Goal: Check status: Check status

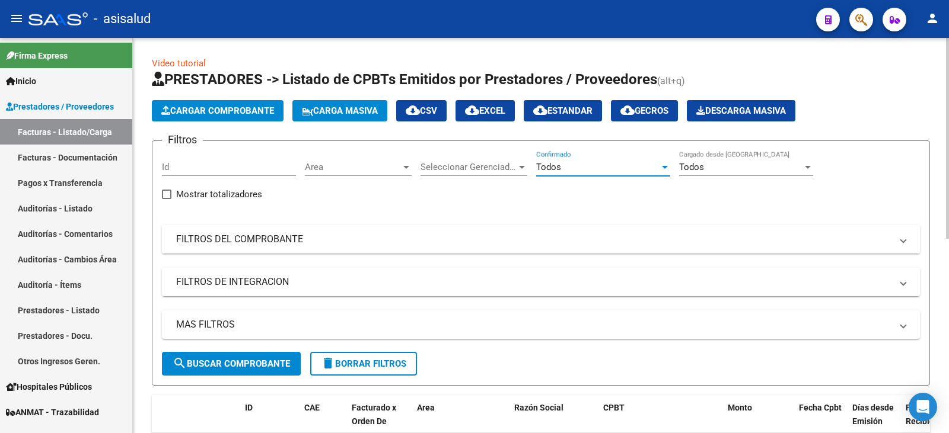
click at [409, 241] on mat-panel-title "FILTROS DEL COMPROBANTE" at bounding box center [533, 239] width 715 height 13
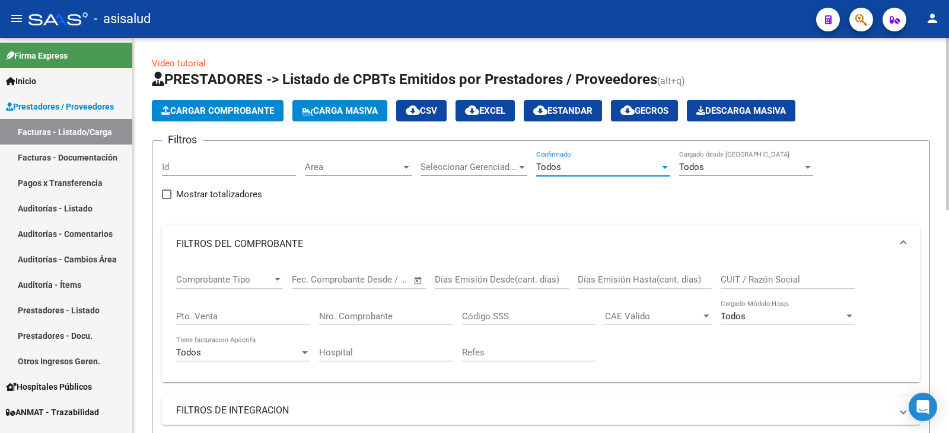
click at [548, 165] on span "Todos" at bounding box center [548, 167] width 25 height 11
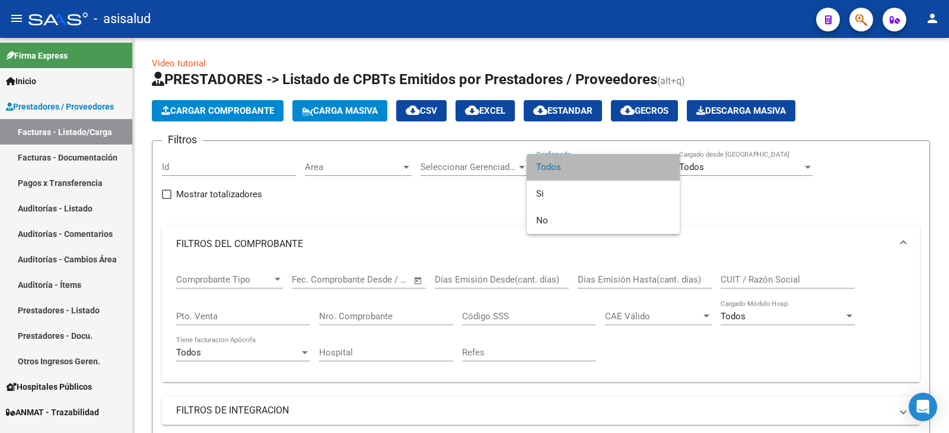
click at [567, 171] on span "Todos" at bounding box center [603, 167] width 134 height 27
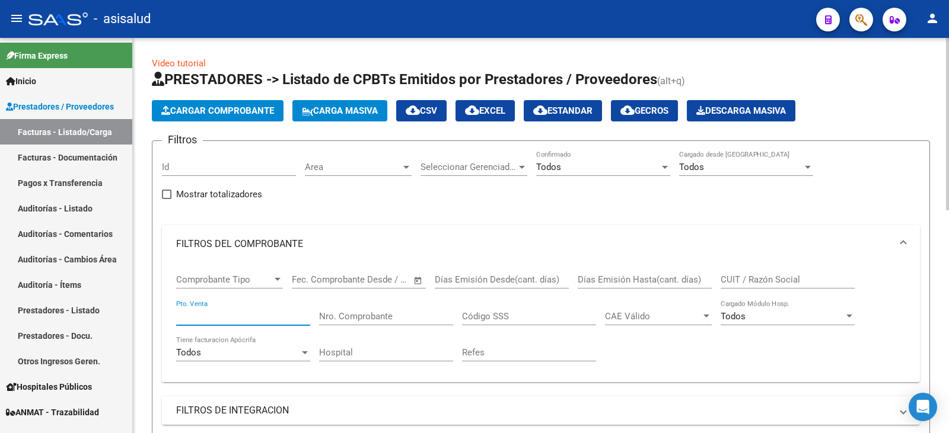
click at [247, 318] on input "Pto. Venta" at bounding box center [243, 316] width 134 height 11
type input "1"
click at [377, 317] on input "Nro. Comprobante" at bounding box center [386, 316] width 134 height 11
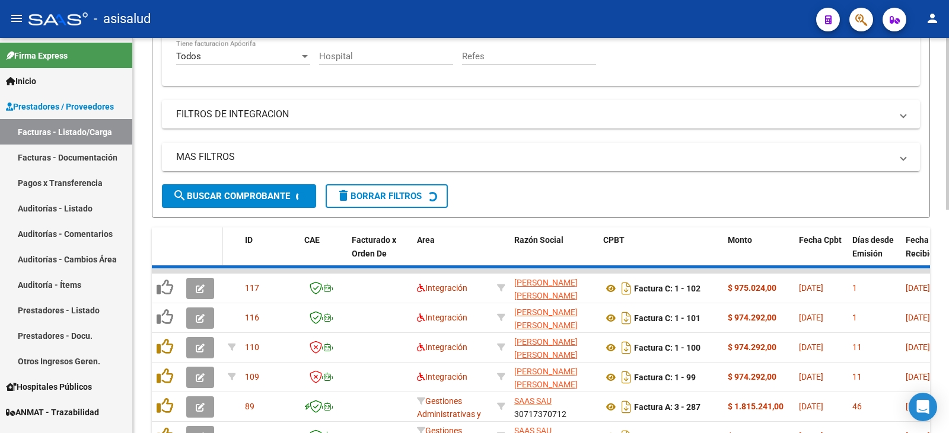
scroll to position [227, 0]
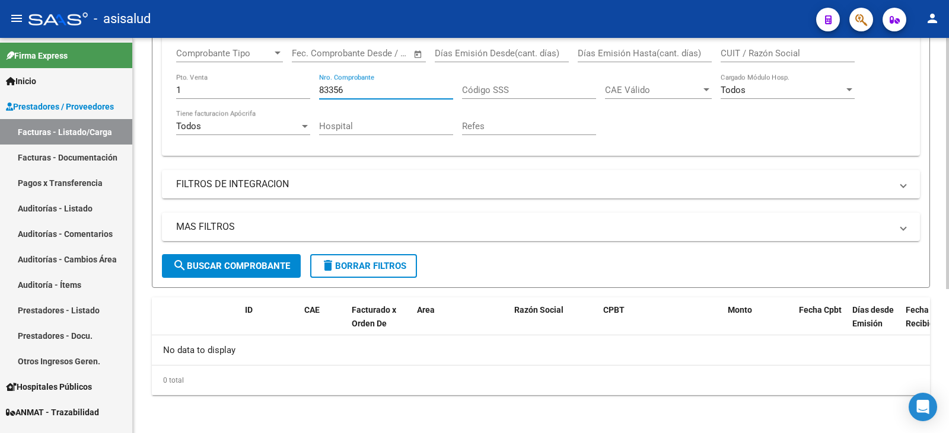
type input "83356"
click at [242, 259] on button "search Buscar Comprobante" at bounding box center [231, 266] width 139 height 24
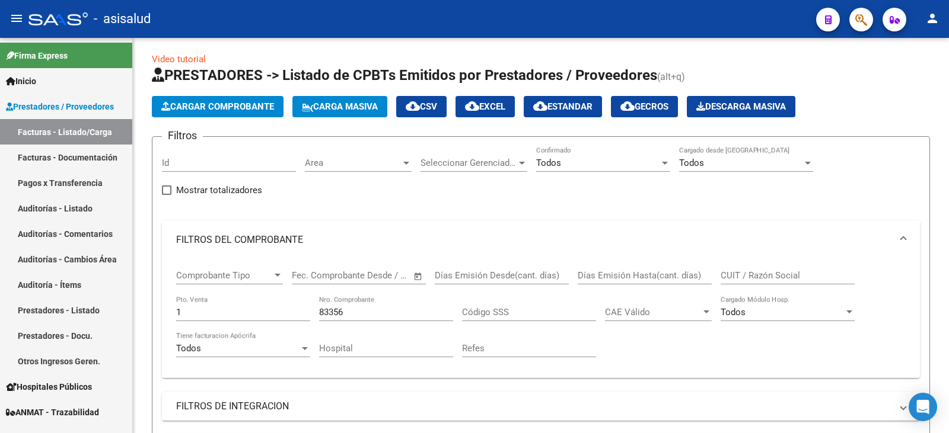
scroll to position [0, 0]
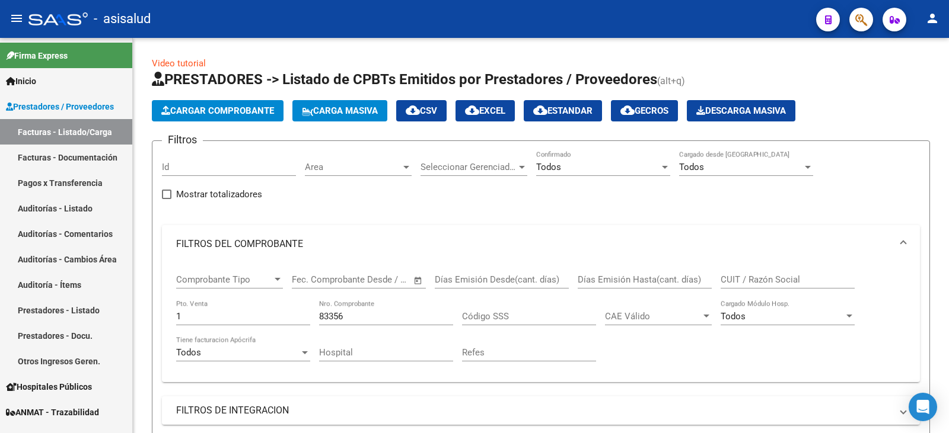
click at [99, 413] on span "ANMAT - Trazabilidad" at bounding box center [52, 412] width 93 height 13
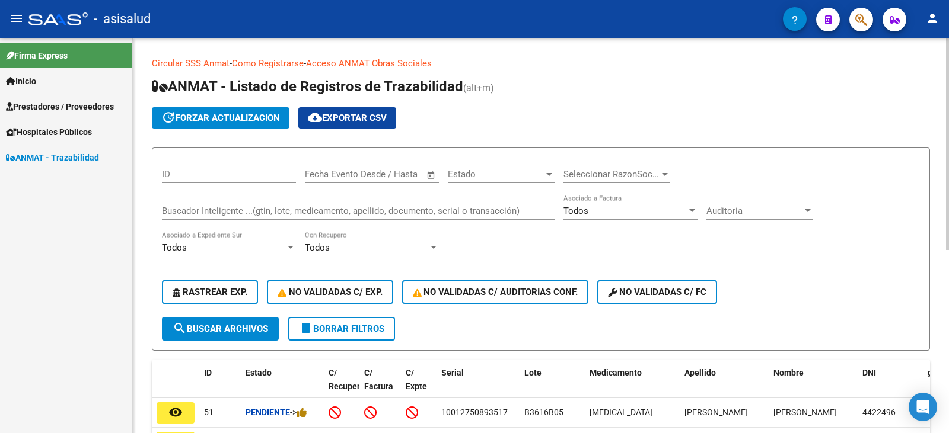
click at [231, 213] on input "Buscador Inteligente ...(gtin, lote, medicamento, apellido, documento, serial o…" at bounding box center [358, 211] width 393 height 11
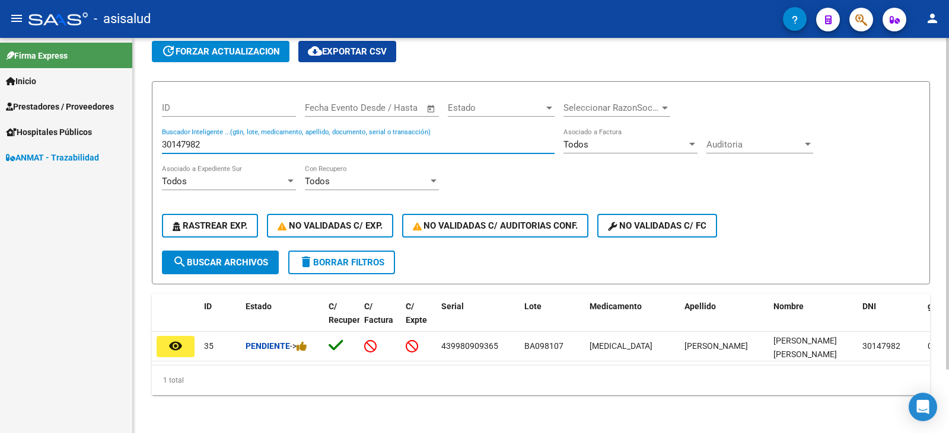
scroll to position [75, 0]
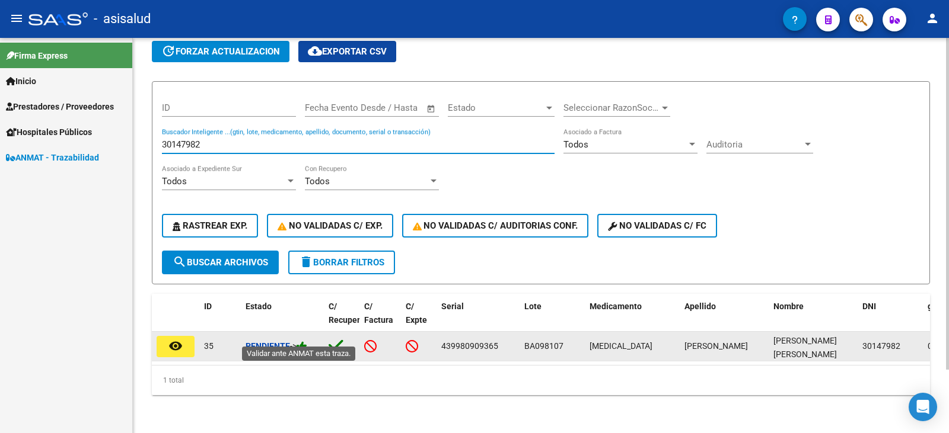
type input "30147982"
click at [307, 341] on icon at bounding box center [302, 346] width 11 height 11
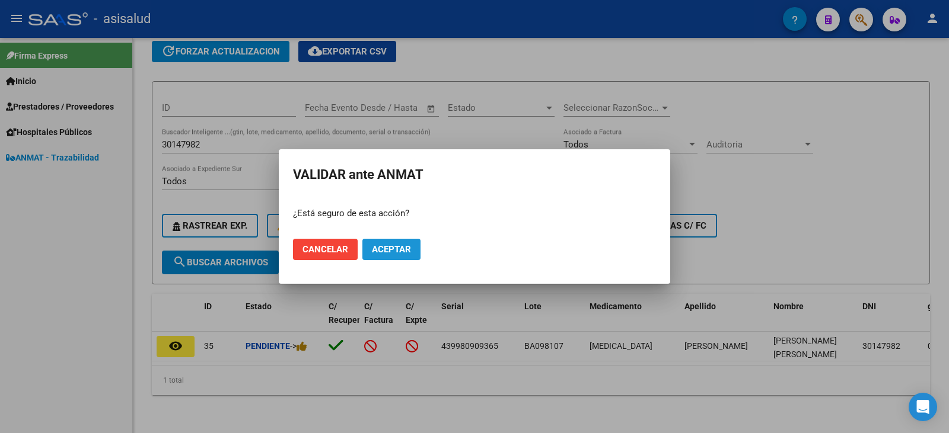
click at [414, 255] on button "Aceptar" at bounding box center [391, 249] width 58 height 21
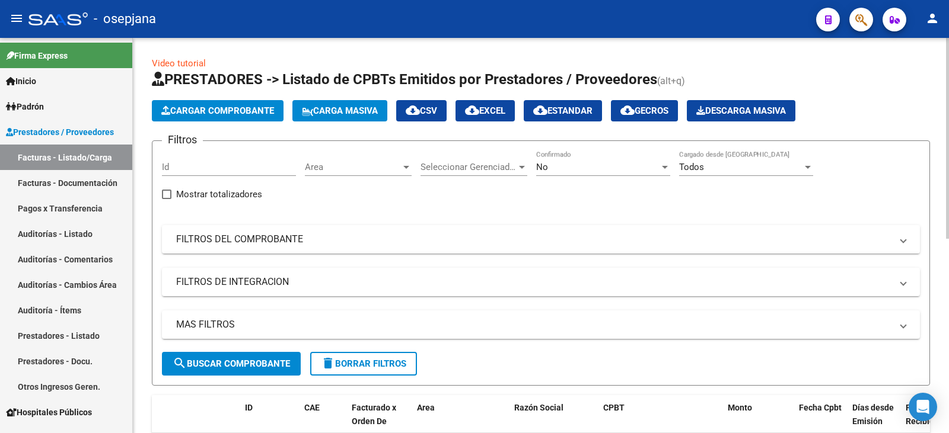
drag, startPoint x: 251, startPoint y: 246, endPoint x: 344, endPoint y: 222, distance: 95.4
click at [252, 246] on mat-panel-title "FILTROS DEL COMPROBANTE" at bounding box center [533, 239] width 715 height 13
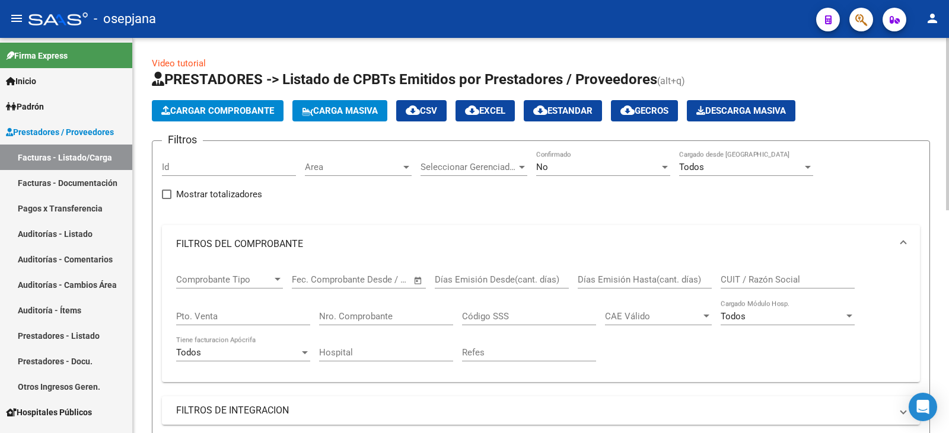
click at [579, 170] on div "No" at bounding box center [597, 167] width 123 height 11
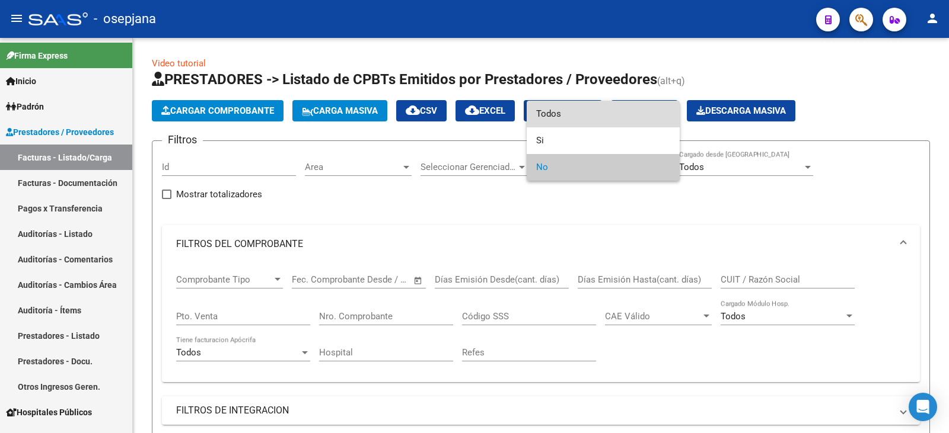
click at [591, 111] on span "Todos" at bounding box center [603, 114] width 134 height 27
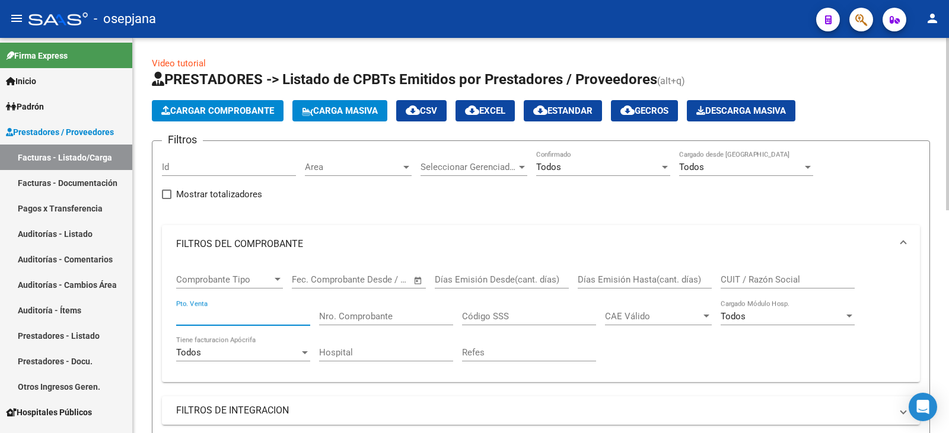
click at [235, 320] on input "Pto. Venta" at bounding box center [243, 316] width 134 height 11
type input "1"
click at [358, 321] on input "Nro. Comprobante" at bounding box center [386, 316] width 134 height 11
click at [358, 313] on input "Nro. Comprobante" at bounding box center [386, 316] width 134 height 11
click at [233, 318] on input "1" at bounding box center [243, 316] width 134 height 11
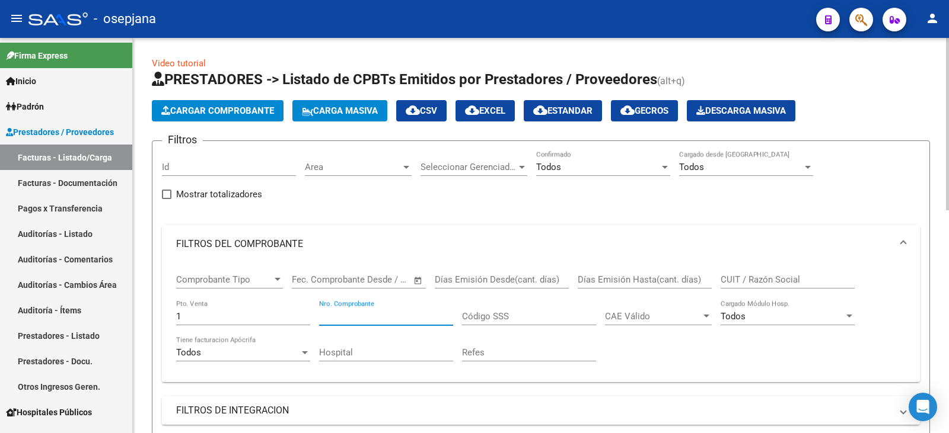
click at [330, 318] on input "Nro. Comprobante" at bounding box center [386, 316] width 134 height 11
click at [337, 318] on input "Nro. Comprobante" at bounding box center [386, 316] width 134 height 11
click at [338, 318] on input "Nro. Comprobante" at bounding box center [386, 316] width 134 height 11
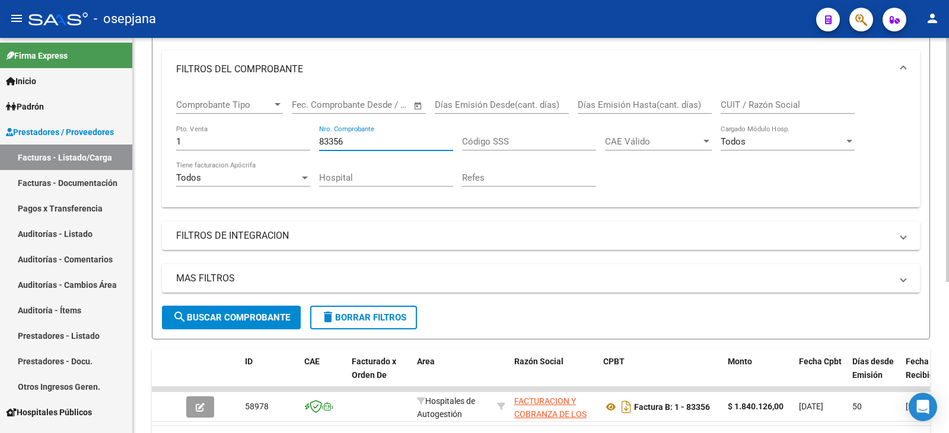
scroll to position [244, 0]
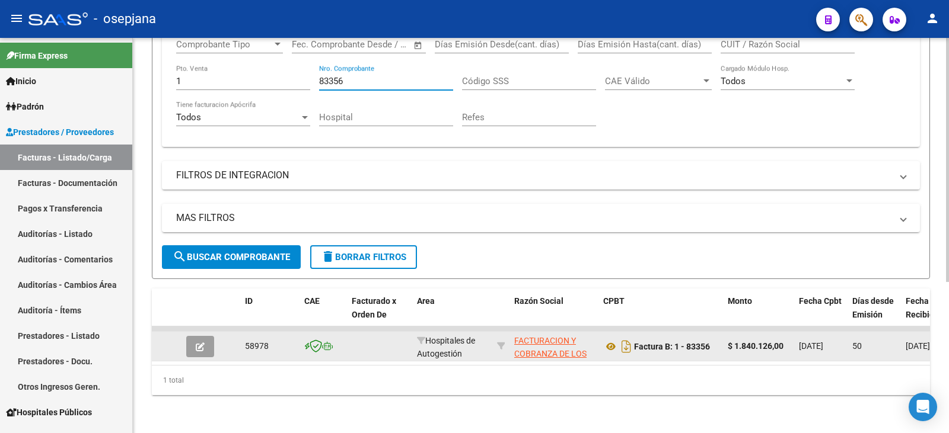
type input "83356"
click at [196, 345] on button "button" at bounding box center [200, 346] width 28 height 21
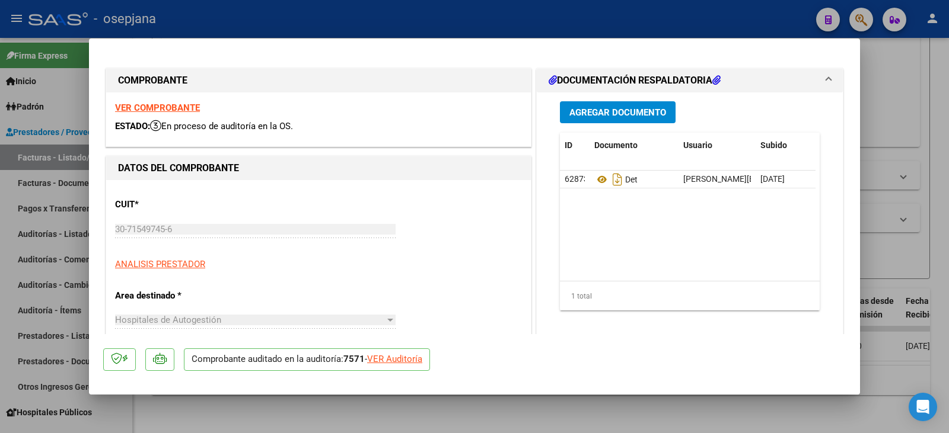
click at [412, 357] on div "VER Auditoría" at bounding box center [394, 360] width 55 height 14
type input "$ 0,00"
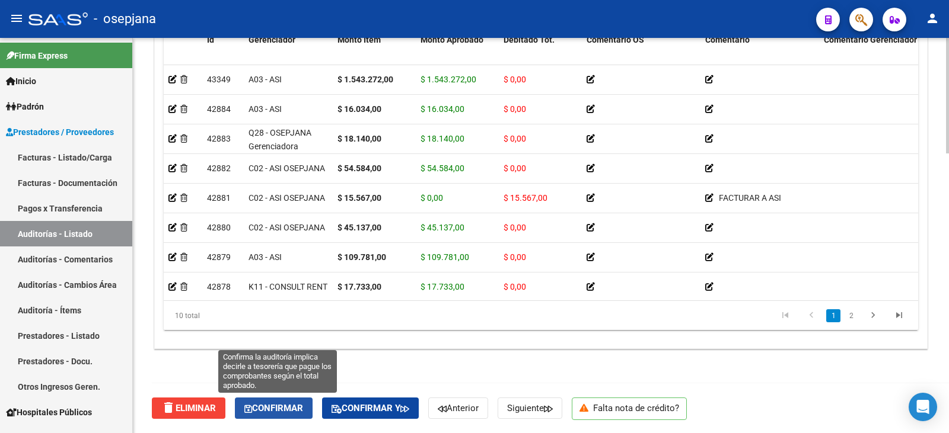
click at [279, 406] on span "Confirmar" at bounding box center [273, 408] width 59 height 11
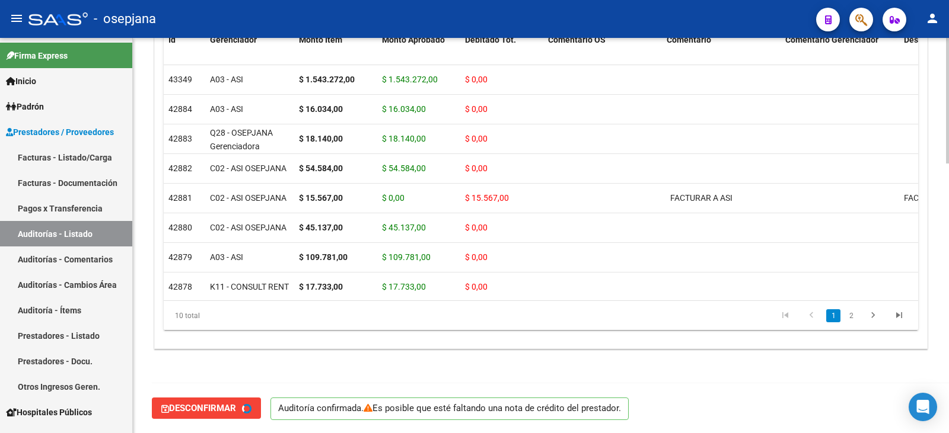
type input "202509"
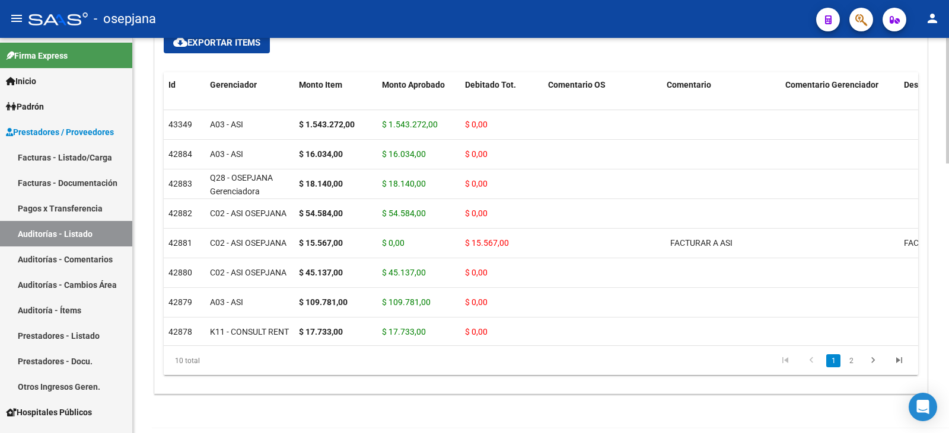
scroll to position [731, 0]
